Goal: Information Seeking & Learning: Learn about a topic

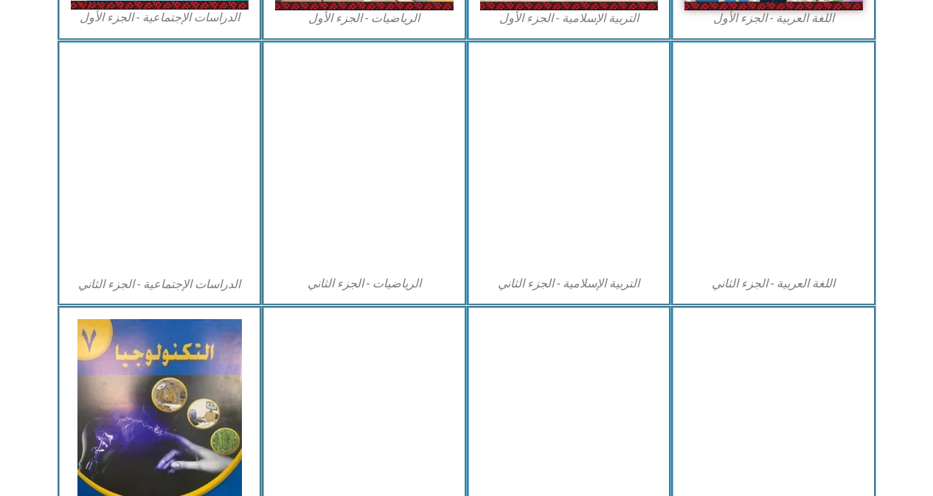
drag, startPoint x: 934, startPoint y: 58, endPoint x: 943, endPoint y: 301, distance: 243.5
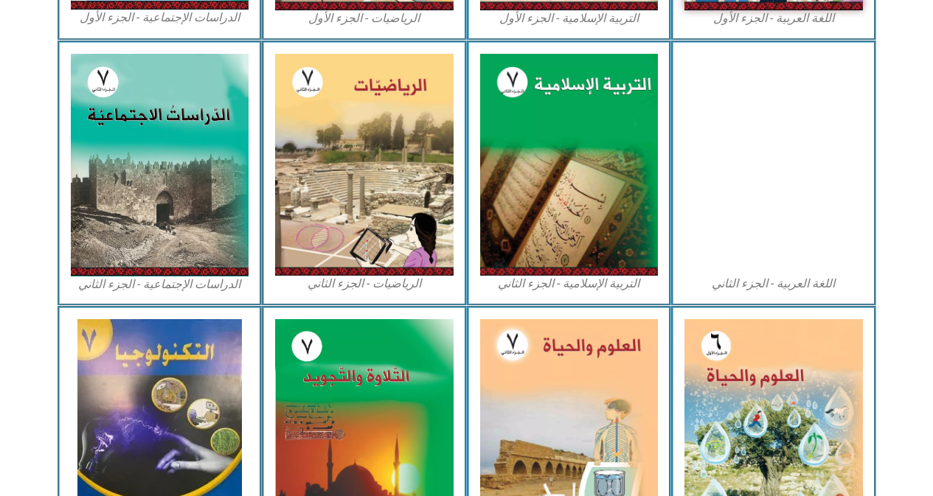
scroll to position [681, 0]
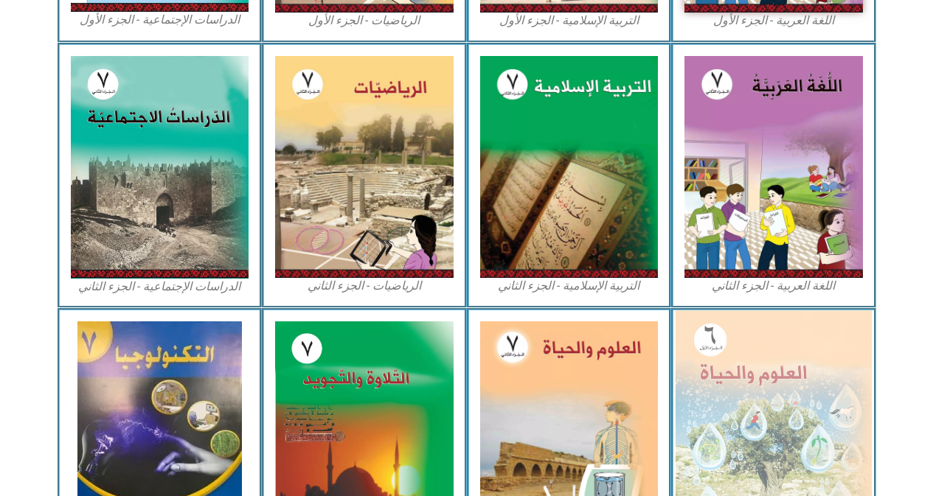
click at [763, 358] on img at bounding box center [773, 429] width 196 height 239
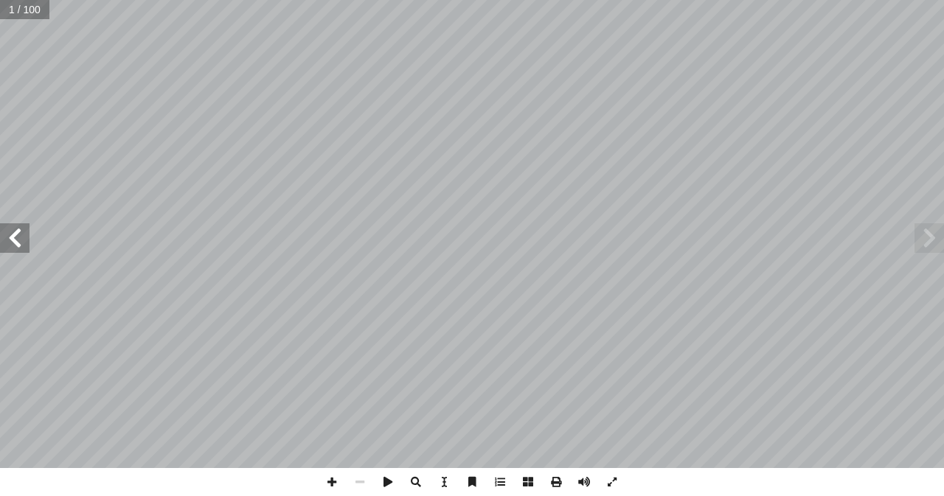
click at [19, 249] on span at bounding box center [14, 237] width 29 height 29
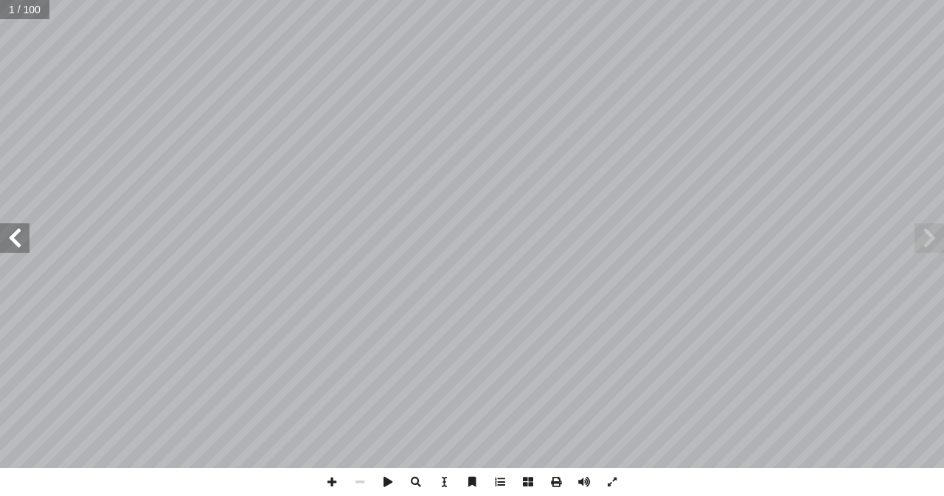
click at [19, 249] on span at bounding box center [14, 237] width 29 height 29
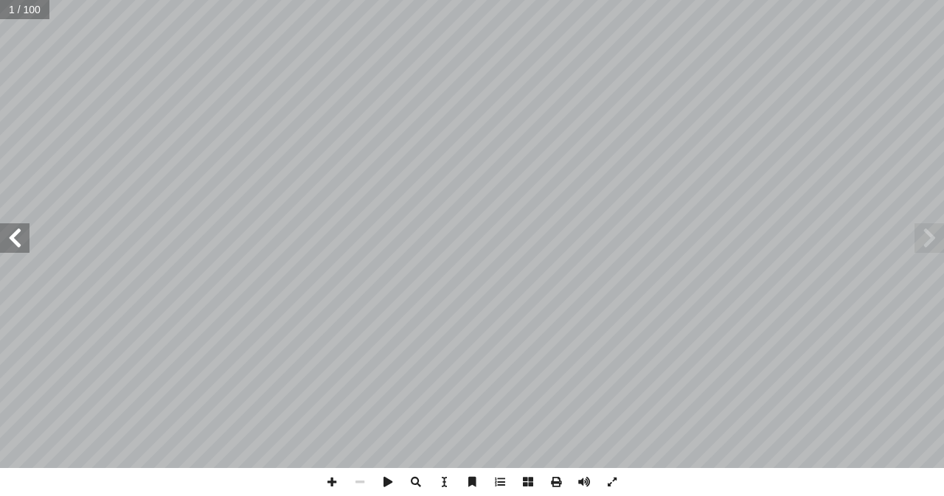
click at [19, 249] on span at bounding box center [14, 237] width 29 height 29
click at [938, 242] on span at bounding box center [928, 237] width 29 height 29
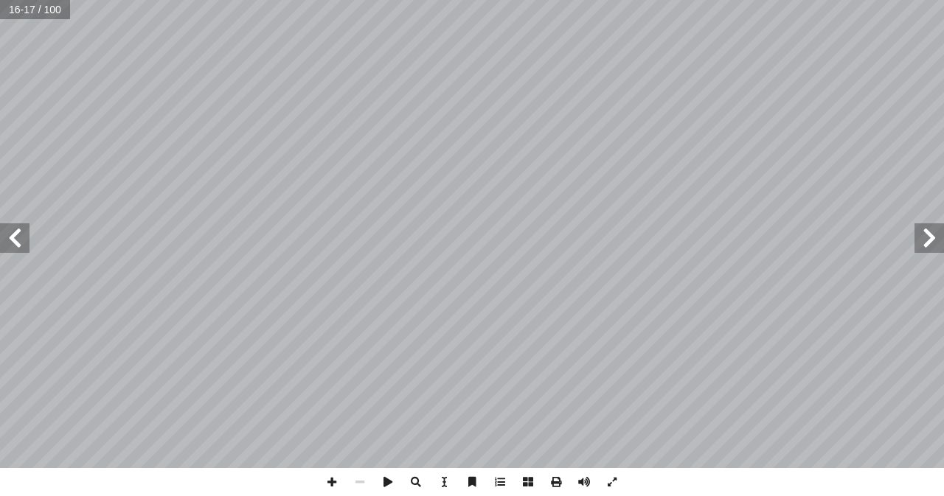
click at [938, 242] on span at bounding box center [928, 237] width 29 height 29
click at [21, 249] on span at bounding box center [14, 237] width 29 height 29
click at [326, 481] on span at bounding box center [332, 482] width 28 height 28
click at [333, 490] on span at bounding box center [332, 482] width 28 height 28
